Goal: Task Accomplishment & Management: Manage account settings

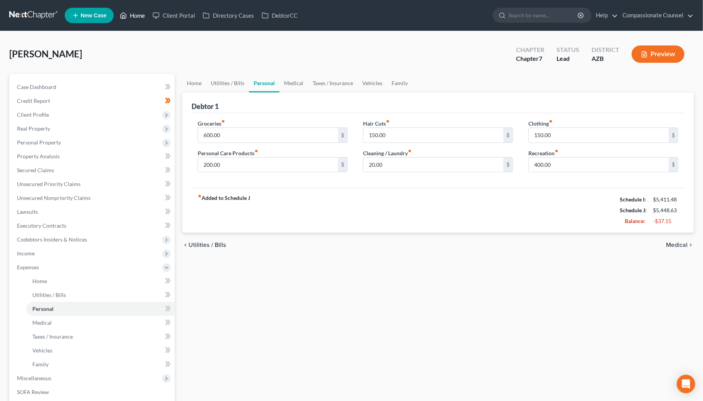
click at [142, 15] on link "Home" at bounding box center [132, 15] width 33 height 14
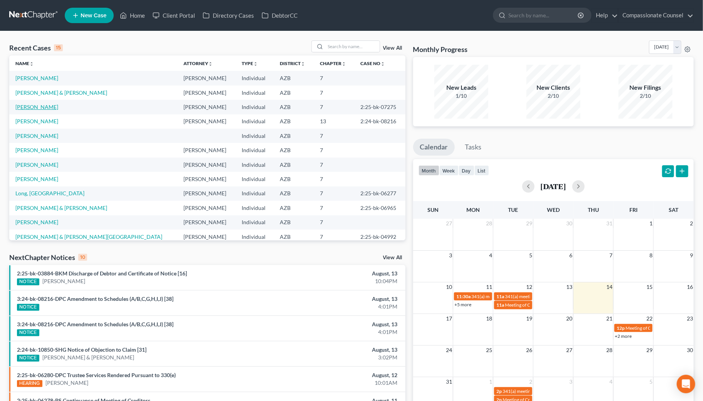
click at [33, 106] on link "[PERSON_NAME]" at bounding box center [36, 107] width 43 height 7
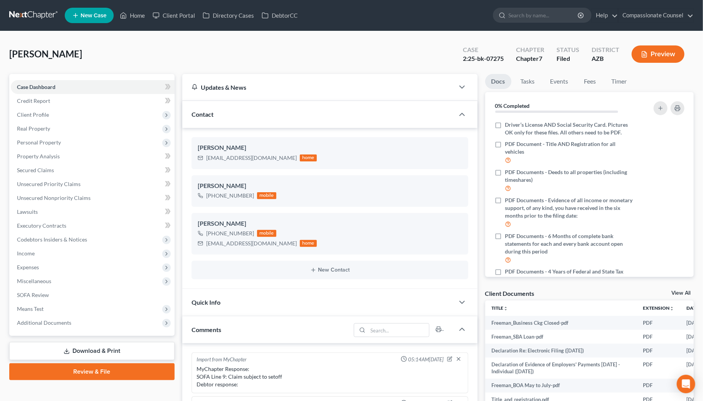
scroll to position [137, 0]
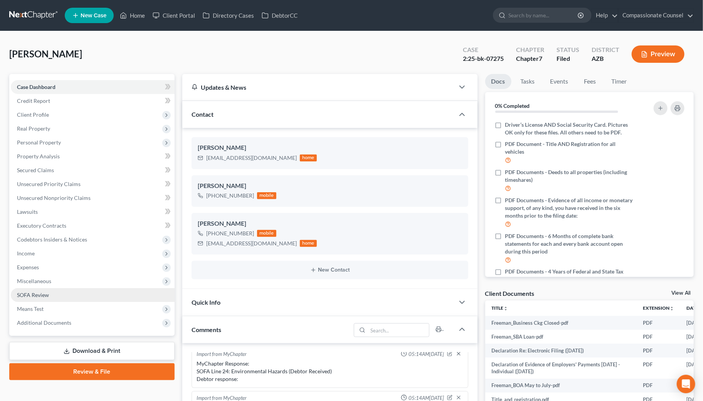
click at [39, 294] on span "SOFA Review" at bounding box center [33, 295] width 32 height 7
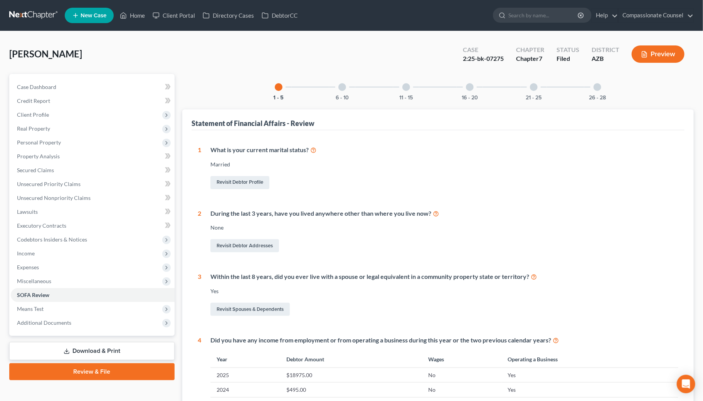
click at [343, 84] on div at bounding box center [342, 87] width 8 height 8
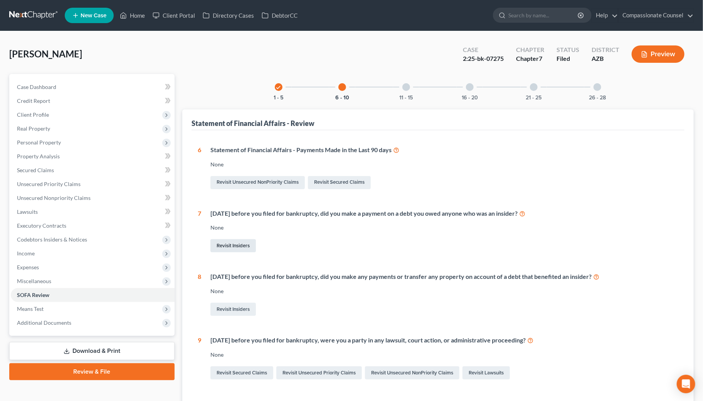
click at [234, 243] on link "Revisit Insiders" at bounding box center [232, 245] width 45 height 13
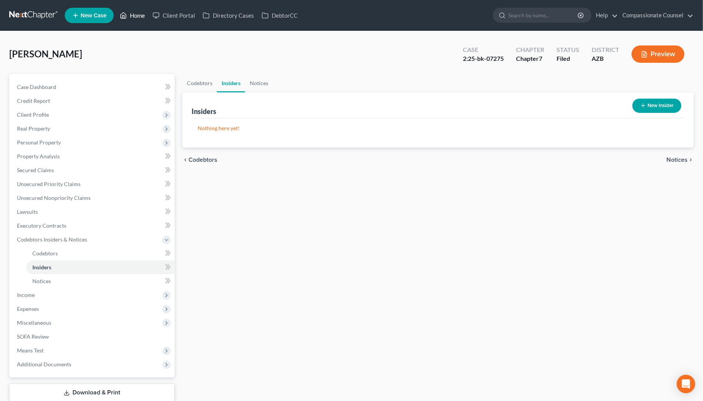
click at [141, 13] on link "Home" at bounding box center [132, 15] width 33 height 14
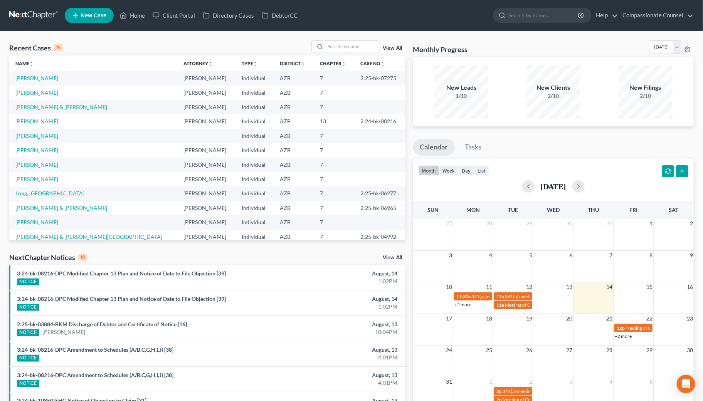
click at [35, 193] on link "Long, [GEOGRAPHIC_DATA]" at bounding box center [49, 193] width 69 height 7
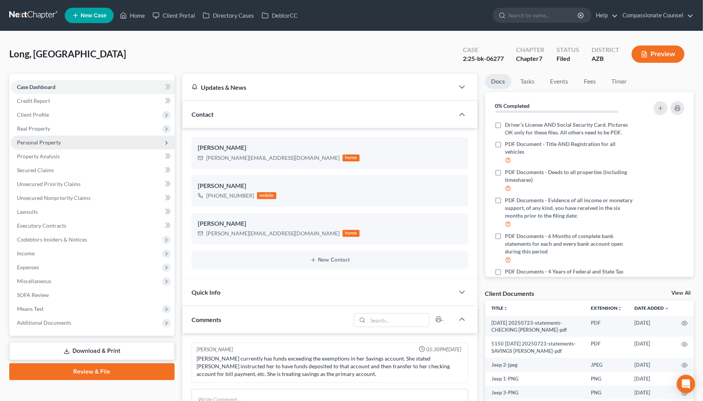
click at [35, 139] on span "Personal Property" at bounding box center [39, 142] width 44 height 7
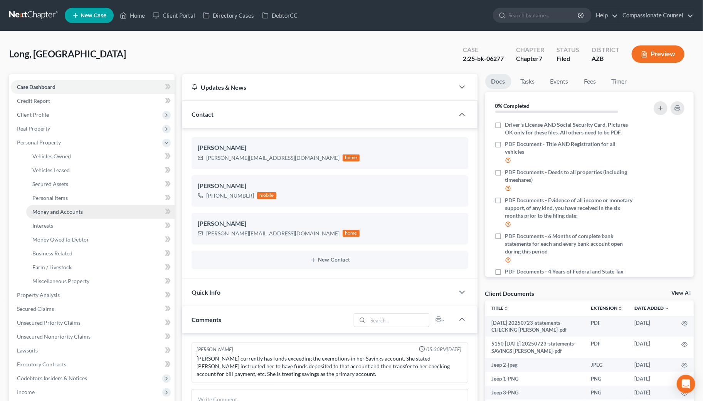
click at [44, 210] on span "Money and Accounts" at bounding box center [57, 212] width 50 height 7
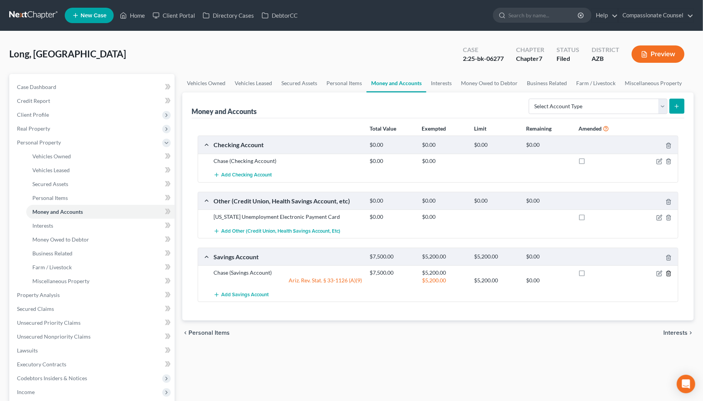
click at [669, 271] on icon "button" at bounding box center [669, 274] width 6 height 6
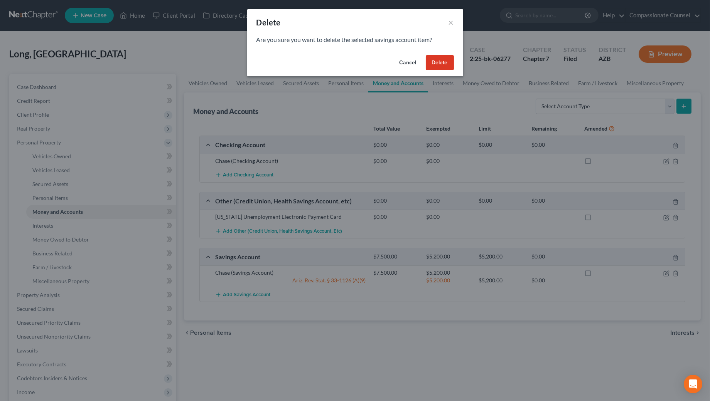
click at [410, 60] on button "Cancel" at bounding box center [407, 62] width 29 height 15
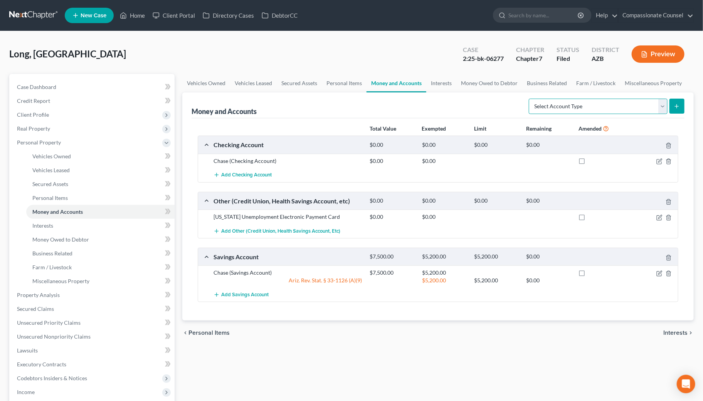
click at [661, 105] on select "Select Account Type Brokerage Cash on Hand Certificates of Deposit Checking Acc…" at bounding box center [598, 106] width 139 height 15
select select "savings"
click at [530, 99] on select "Select Account Type Brokerage Cash on Hand Certificates of Deposit Checking Acc…" at bounding box center [598, 106] width 139 height 15
click at [142, 13] on link "Home" at bounding box center [132, 15] width 33 height 14
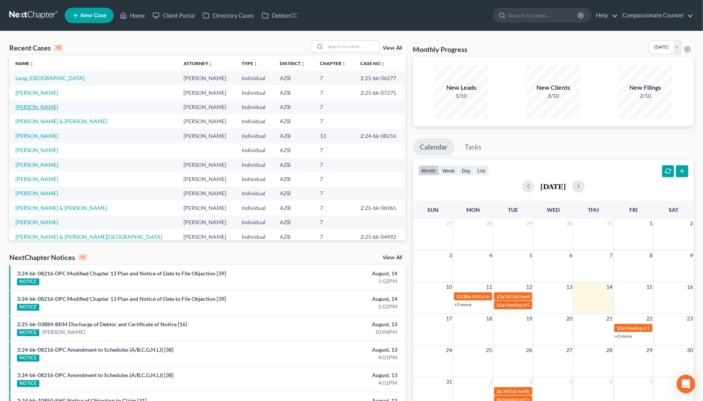
click at [32, 106] on link "[PERSON_NAME]" at bounding box center [36, 107] width 43 height 7
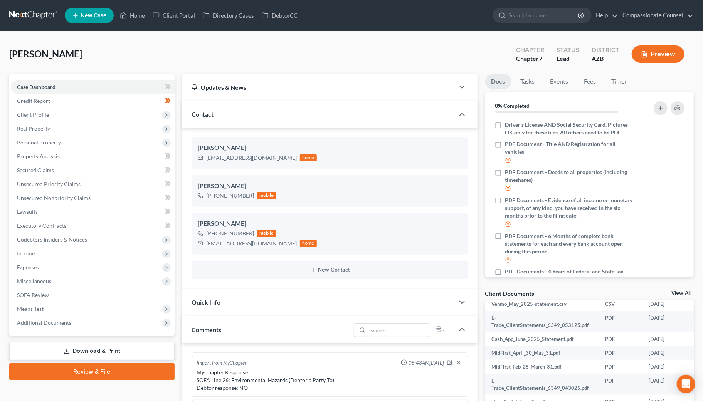
scroll to position [43, 0]
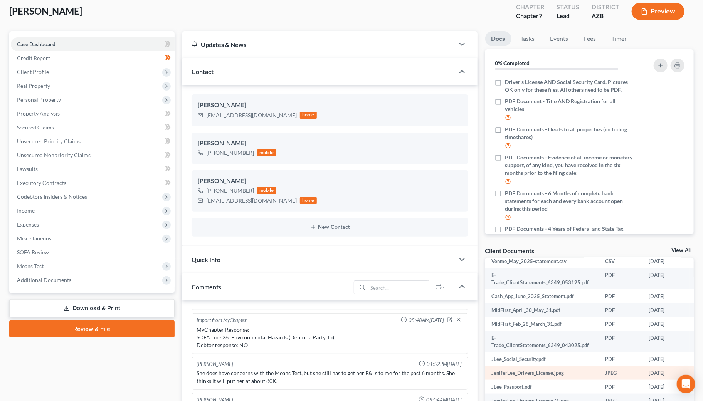
click at [639, 366] on td "JPEG" at bounding box center [621, 373] width 44 height 14
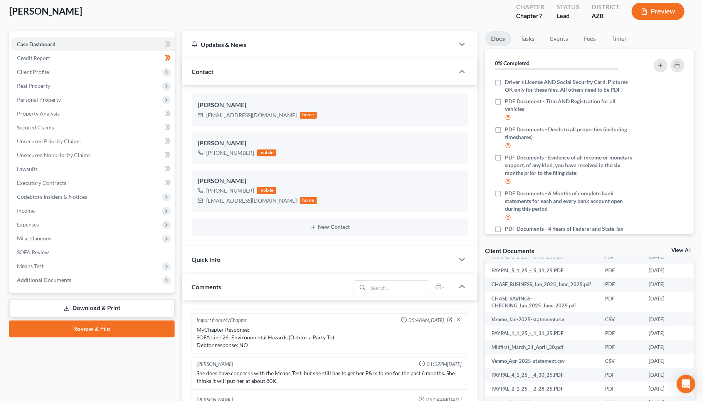
scroll to position [569, 0]
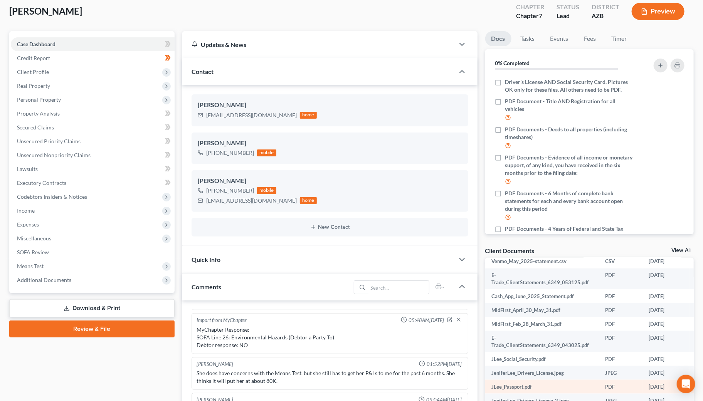
click at [518, 380] on td "JLee_Passport.pdf" at bounding box center [542, 387] width 114 height 14
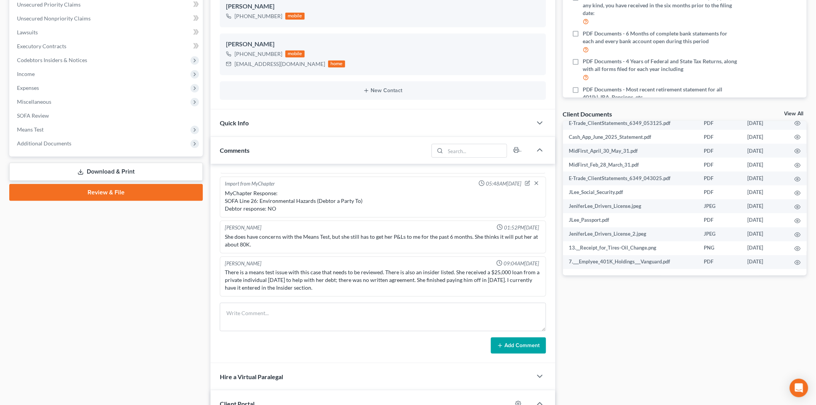
scroll to position [220, 0]
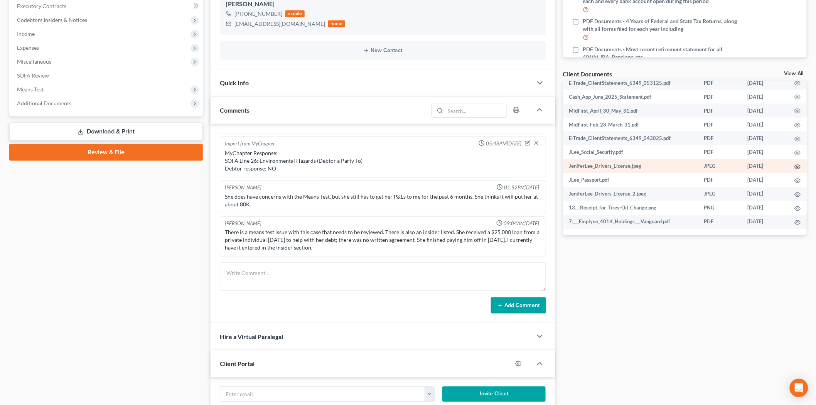
click at [703, 165] on icon "button" at bounding box center [797, 167] width 6 height 4
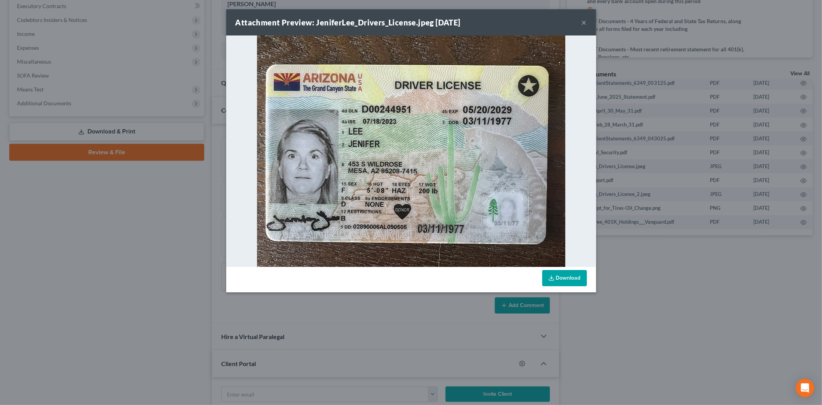
click at [584, 20] on button "×" at bounding box center [584, 22] width 5 height 9
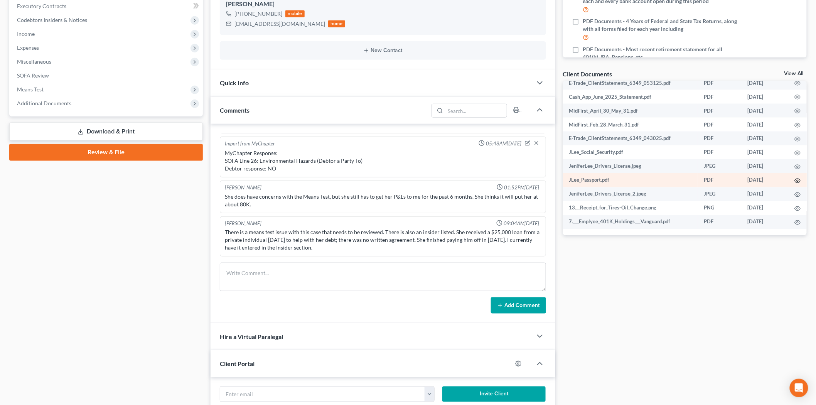
click at [703, 178] on icon "button" at bounding box center [797, 181] width 6 height 6
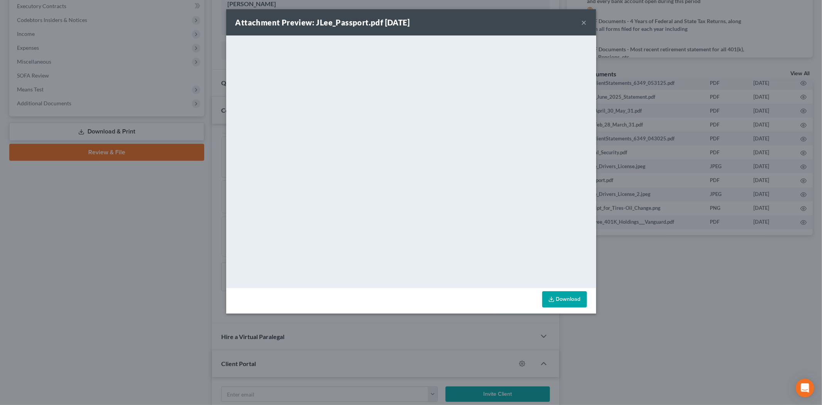
click at [584, 20] on button "×" at bounding box center [584, 22] width 5 height 9
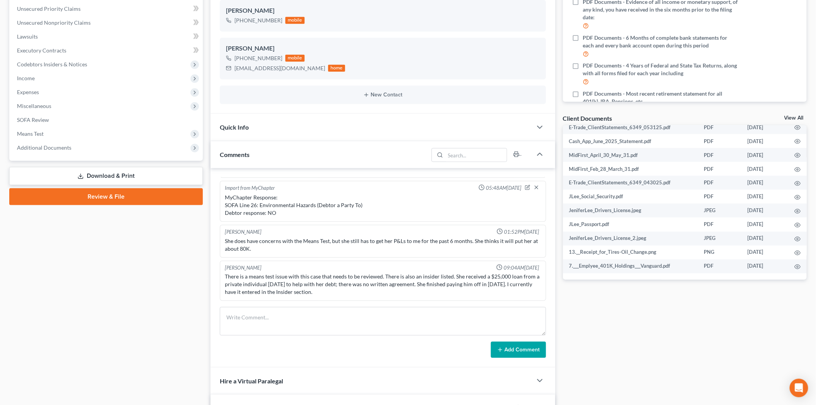
scroll to position [0, 0]
